Goal: Task Accomplishment & Management: Complete application form

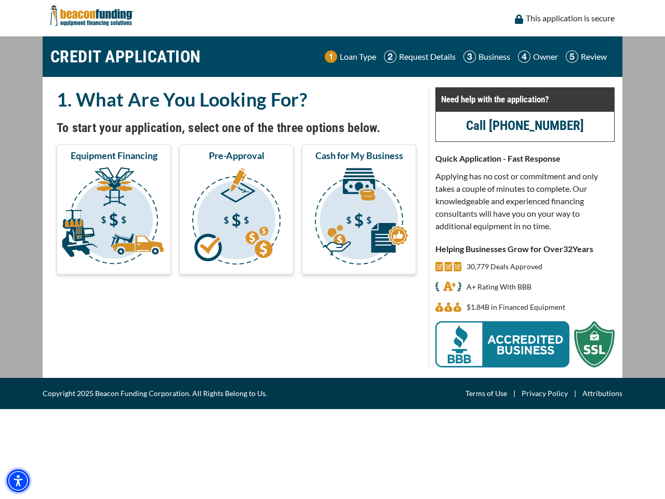
click at [18, 480] on img "Accessibility Menu" at bounding box center [18, 480] width 23 height 23
click at [114, 218] on body "Skip to main content Enable accessibility for low vision Open the accessibility…" at bounding box center [332, 249] width 665 height 499
click at [236, 218] on body "Skip to main content Enable accessibility for low vision Open the accessibility…" at bounding box center [332, 249] width 665 height 499
click at [359, 218] on body "Skip to main content Enable accessibility for low vision Open the accessibility…" at bounding box center [332, 249] width 665 height 499
